Goal: Use online tool/utility: Utilize a website feature to perform a specific function

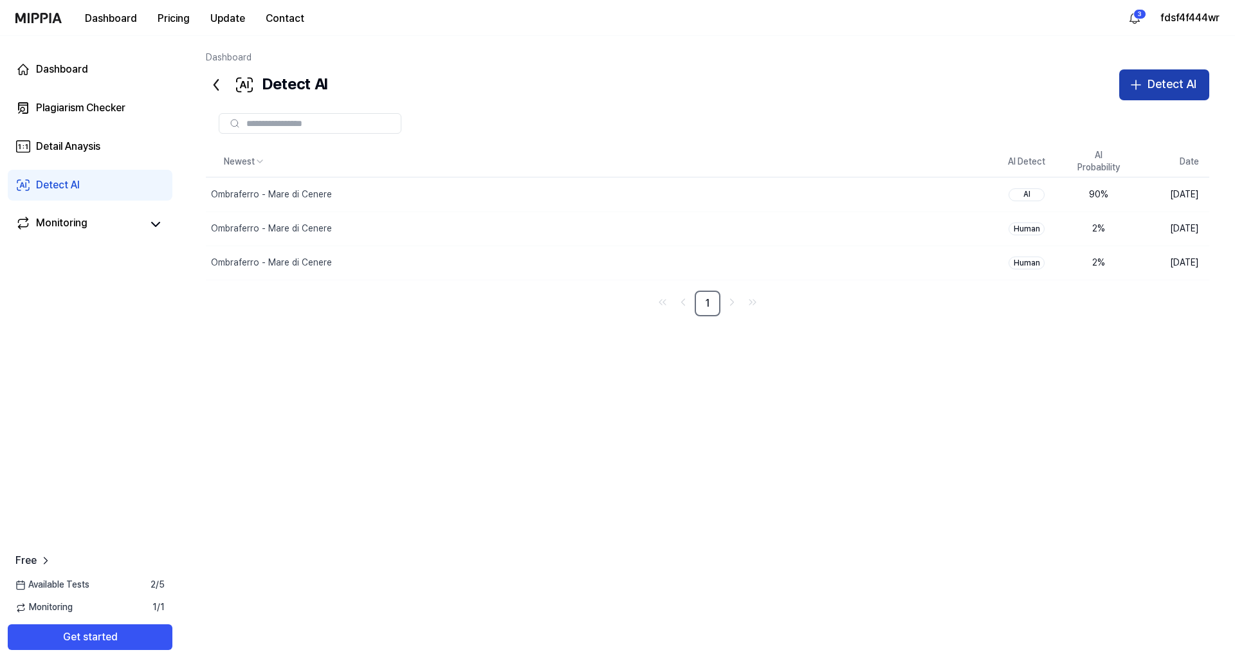
click at [1141, 84] on icon "button" at bounding box center [1135, 84] width 15 height 15
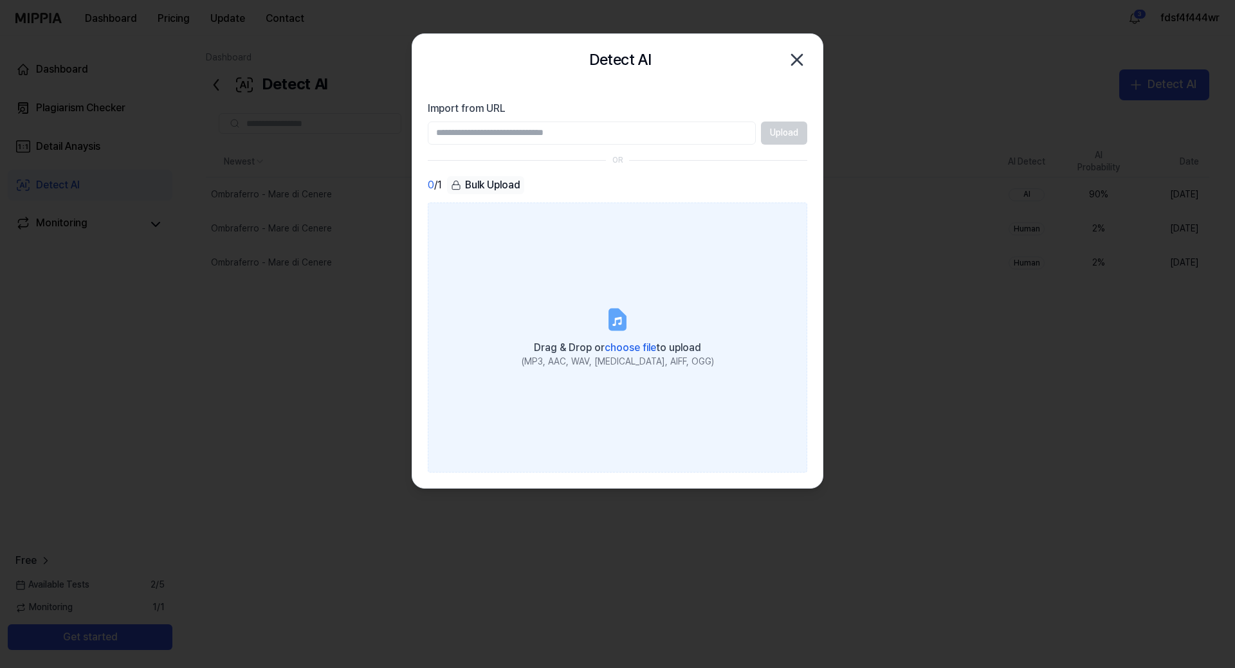
click at [612, 340] on div "Drag & Drop or choose file to upload" at bounding box center [617, 347] width 192 height 18
click at [0, 0] on input "Drag & Drop or choose file to upload (MP3, AAC, WAV, [MEDICAL_DATA], AIFF, OGG)" at bounding box center [0, 0] width 0 height 0
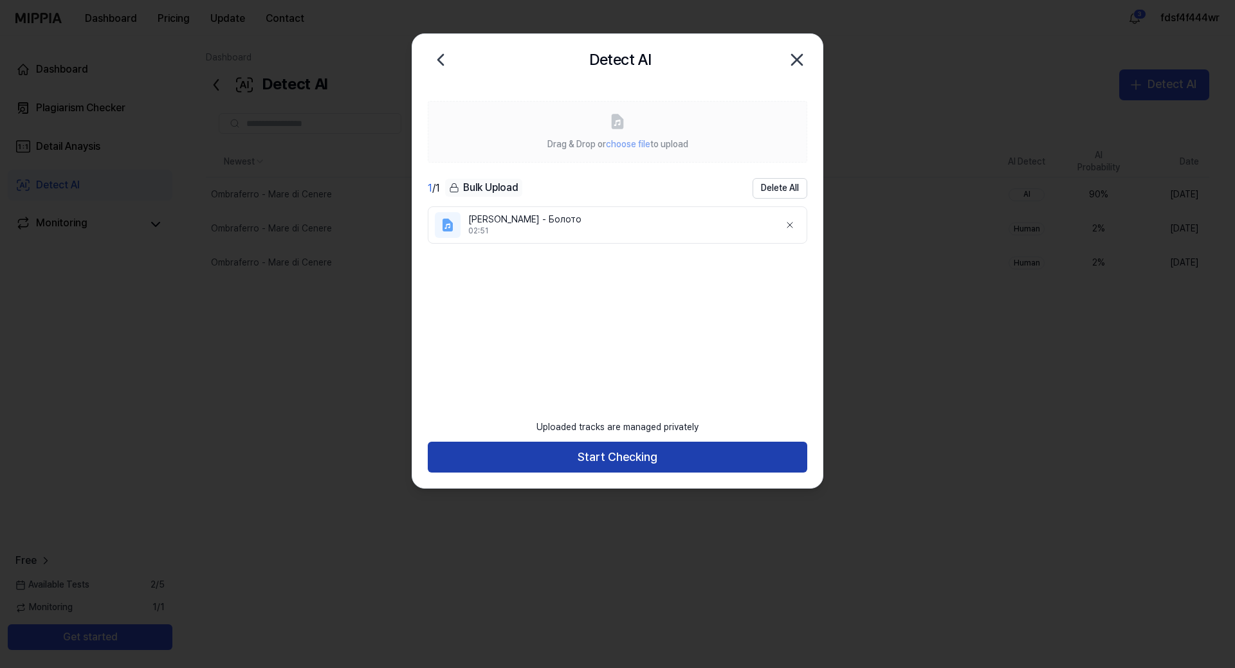
click at [628, 452] on button "Start Checking" at bounding box center [617, 457] width 379 height 31
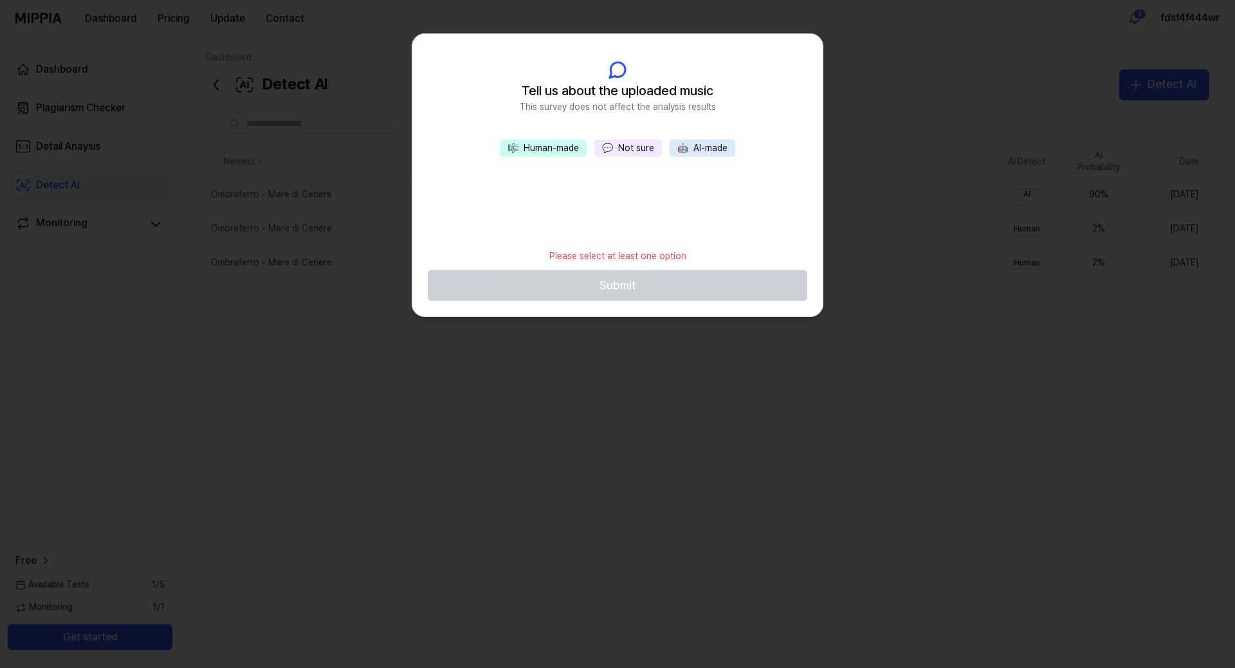
click at [633, 154] on button "💬 Not sure" at bounding box center [628, 149] width 68 height 18
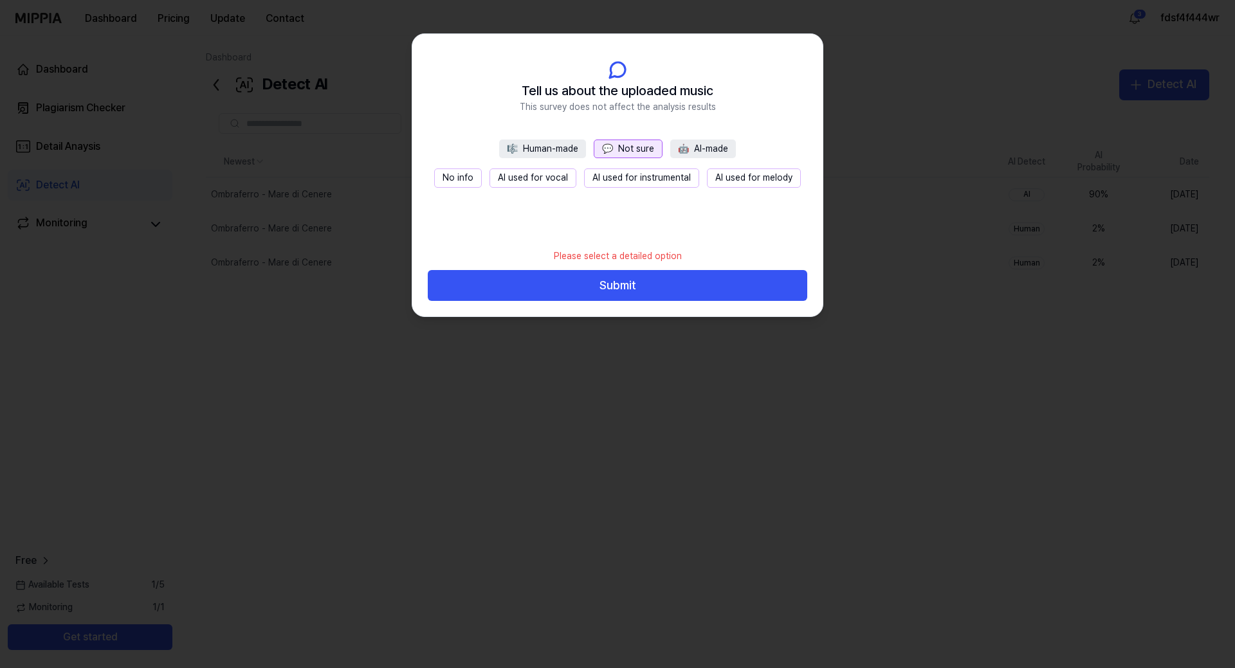
click at [449, 184] on button "No info" at bounding box center [458, 177] width 48 height 19
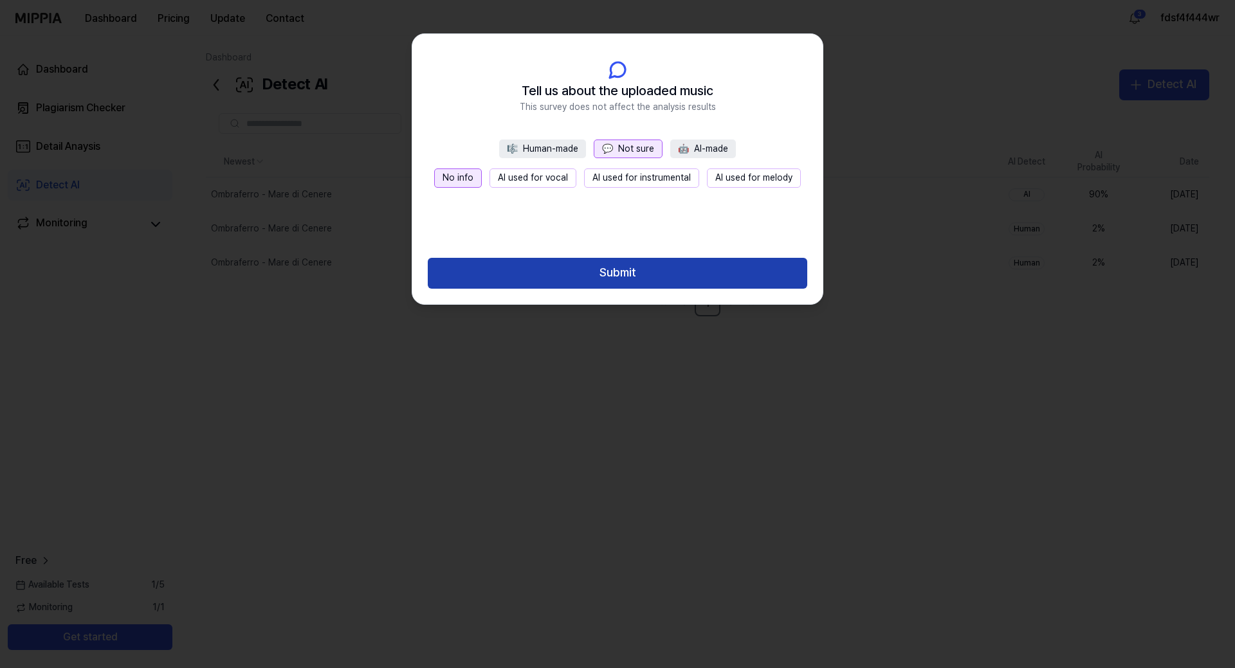
click at [607, 268] on button "Submit" at bounding box center [617, 273] width 379 height 31
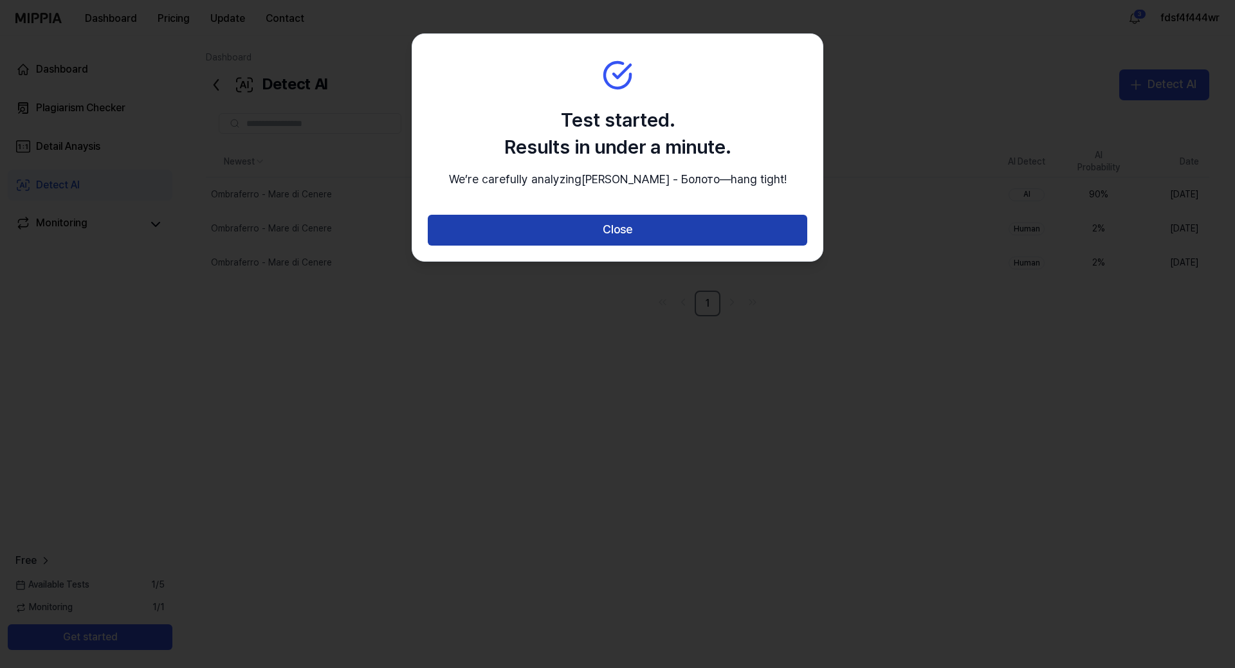
click at [627, 246] on button "Close" at bounding box center [617, 230] width 379 height 31
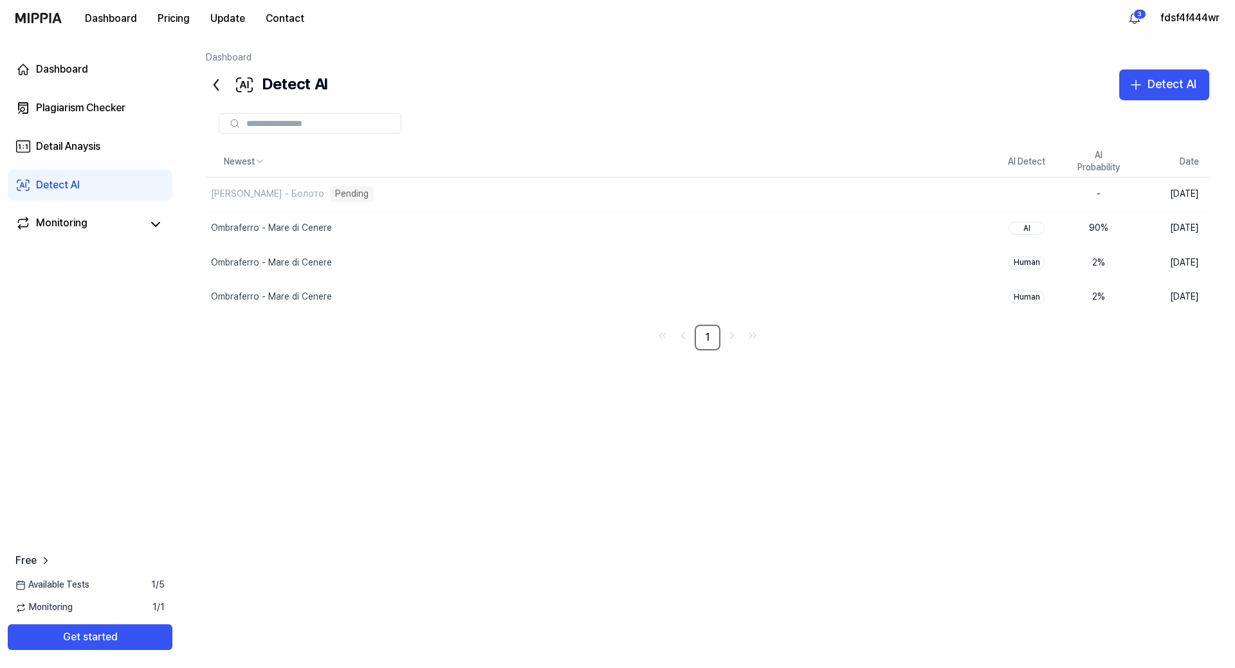
click at [667, 426] on div "Newest AI Detect AI Probability Date Вендиго Бэнд - Болото Pending Delete - [DA…" at bounding box center [707, 364] width 1003 height 434
click at [719, 398] on div "Newest AI Detect AI Probability Date [PERSON_NAME] - Болото Music Processing De…" at bounding box center [707, 364] width 1003 height 434
click at [719, 396] on div "Newest AI Detect AI Probability Date [PERSON_NAME] - Болото Music Processing De…" at bounding box center [707, 364] width 1003 height 434
click at [814, 430] on div "Newest AI Detect AI Probability Date Вендиго Бэнд - Болото Delete Human 2 % [DA…" at bounding box center [707, 364] width 1003 height 434
